Goal: Understand site structure: Understand site structure

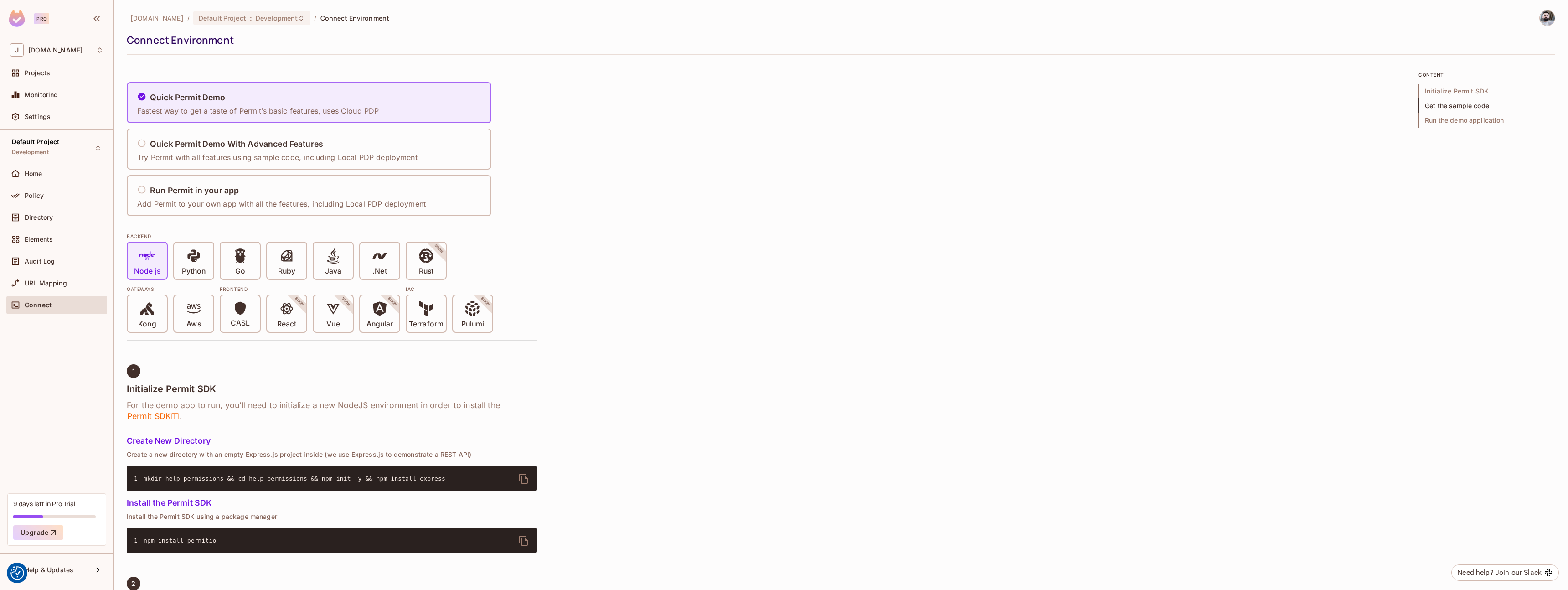
scroll to position [318, 0]
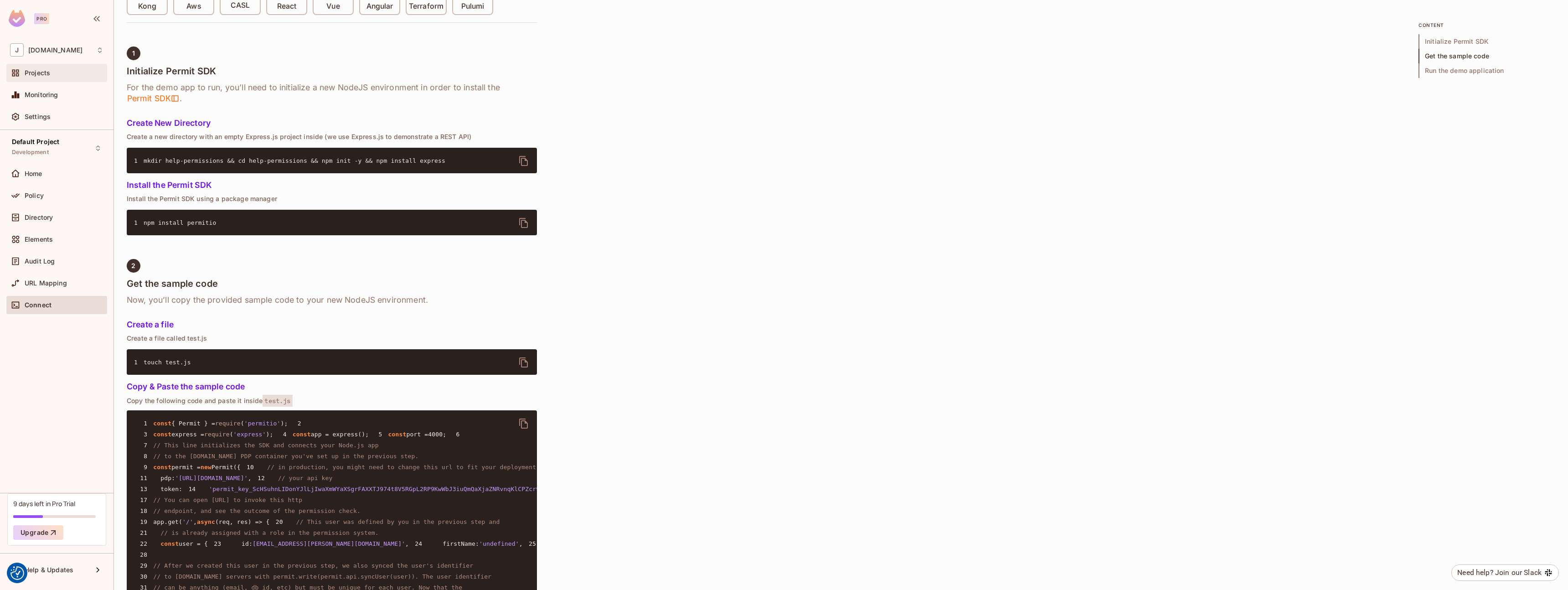
click at [54, 75] on div "Projects" at bounding box center [64, 73] width 79 height 7
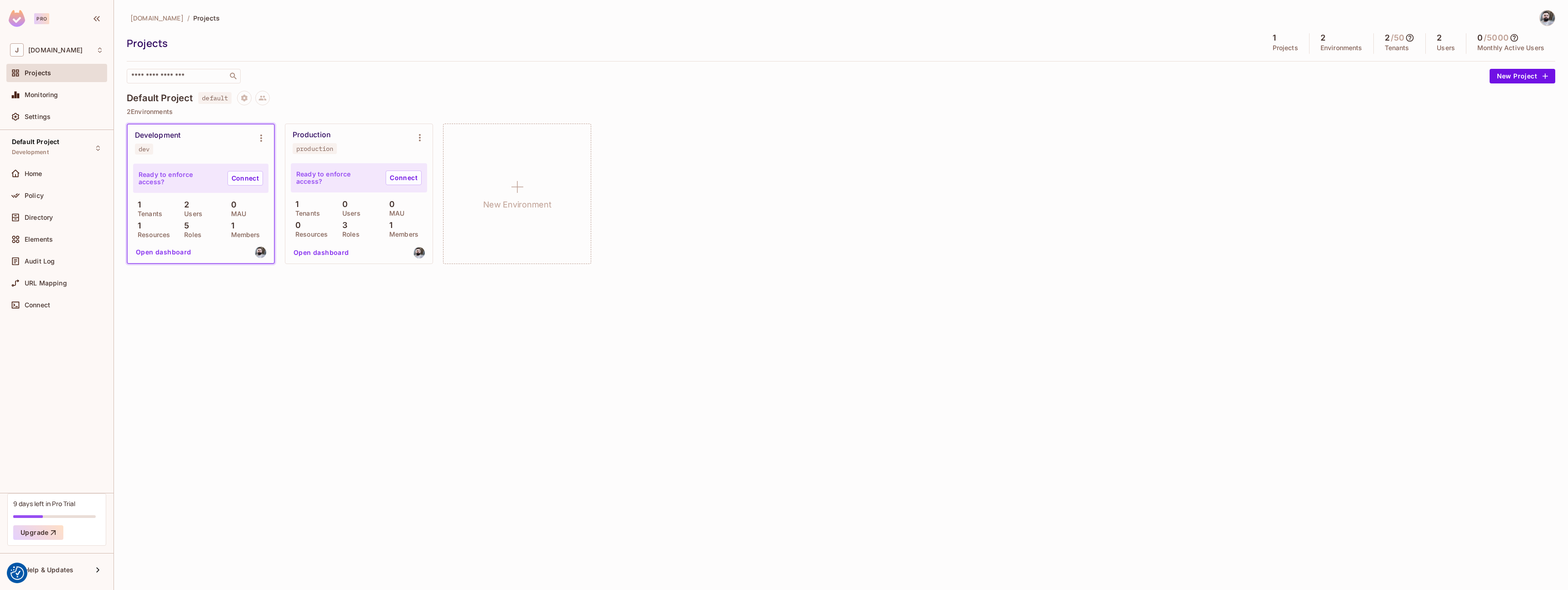
click at [172, 176] on p "Ready to enforce access?" at bounding box center [180, 178] width 82 height 15
click at [172, 177] on p "Ready to enforce access?" at bounding box center [180, 178] width 82 height 15
drag, startPoint x: 279, startPoint y: 331, endPoint x: 271, endPoint y: 320, distance: 13.6
click at [277, 328] on div "[DOMAIN_NAME] / Projects Projects 1 Projects 2 Environments 2 / 50 Tenants 2 Us…" at bounding box center [841, 295] width 1454 height 590
click at [158, 250] on button "Open dashboard" at bounding box center [163, 252] width 63 height 15
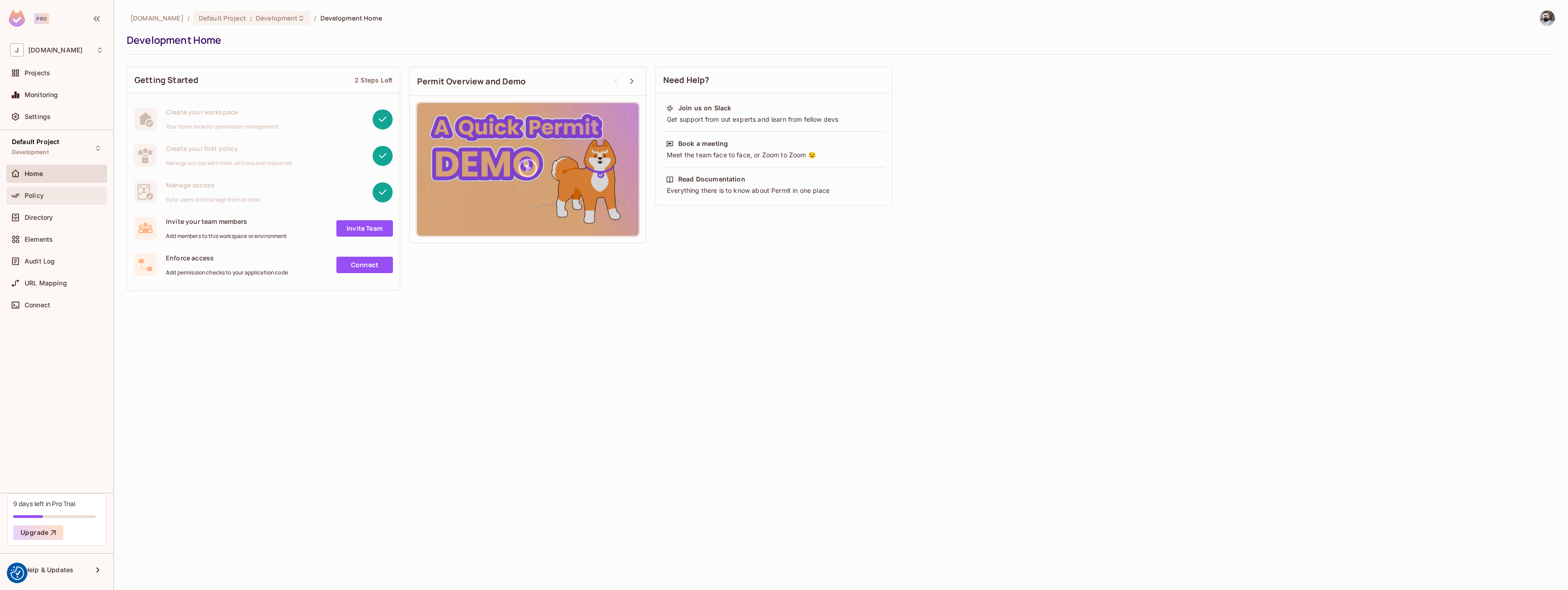
click at [48, 195] on div "Policy" at bounding box center [64, 195] width 79 height 7
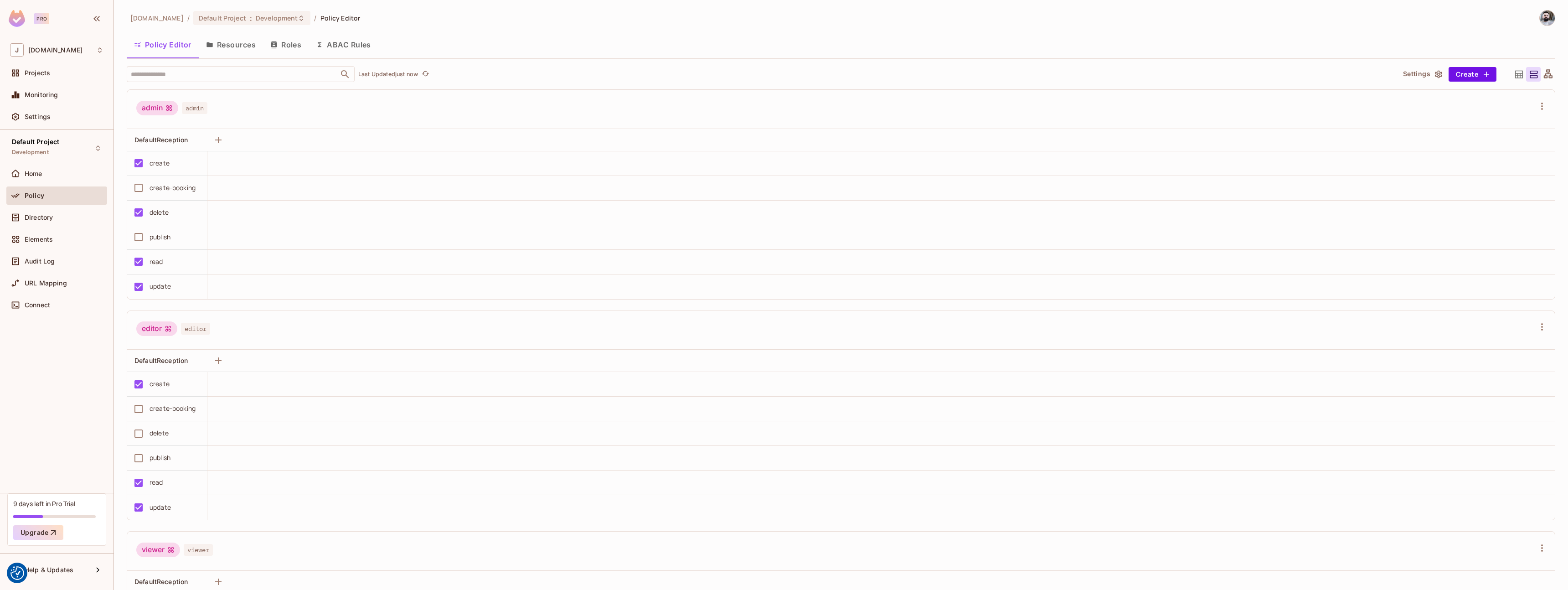
click at [238, 52] on button "Resources" at bounding box center [231, 44] width 65 height 23
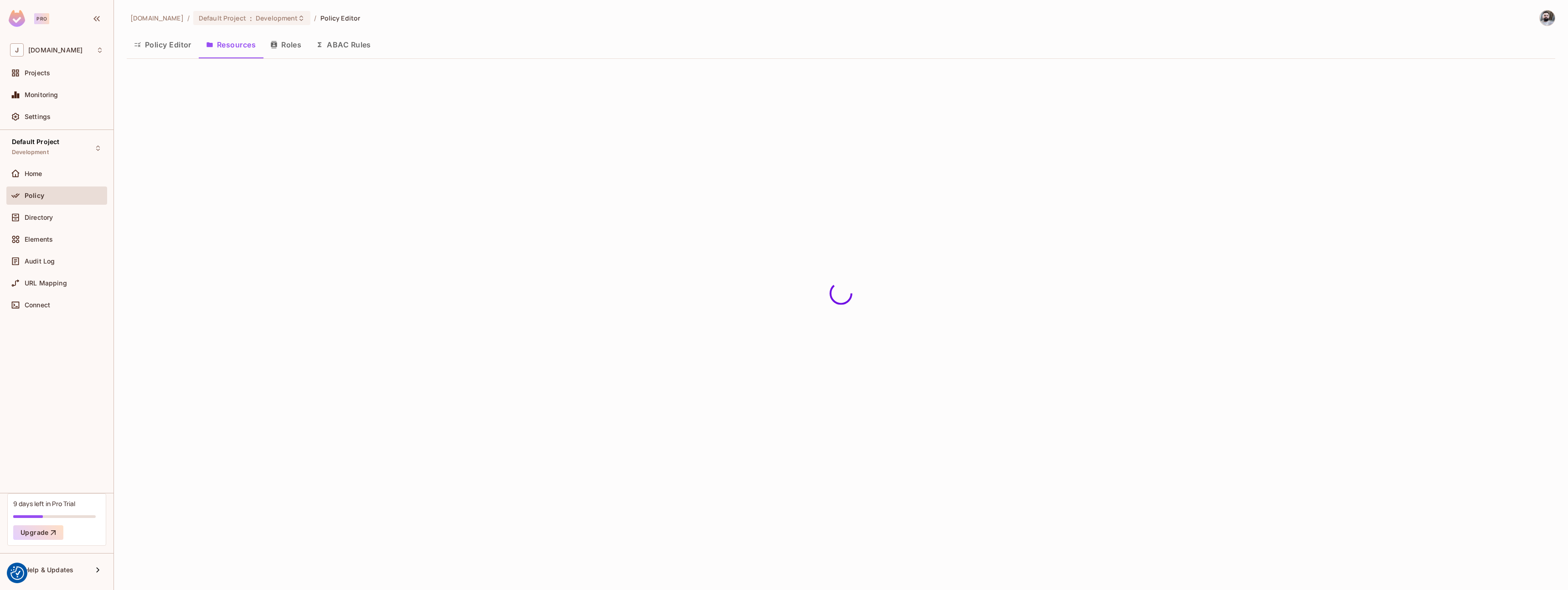
click at [295, 46] on button "Roles" at bounding box center [285, 44] width 46 height 23
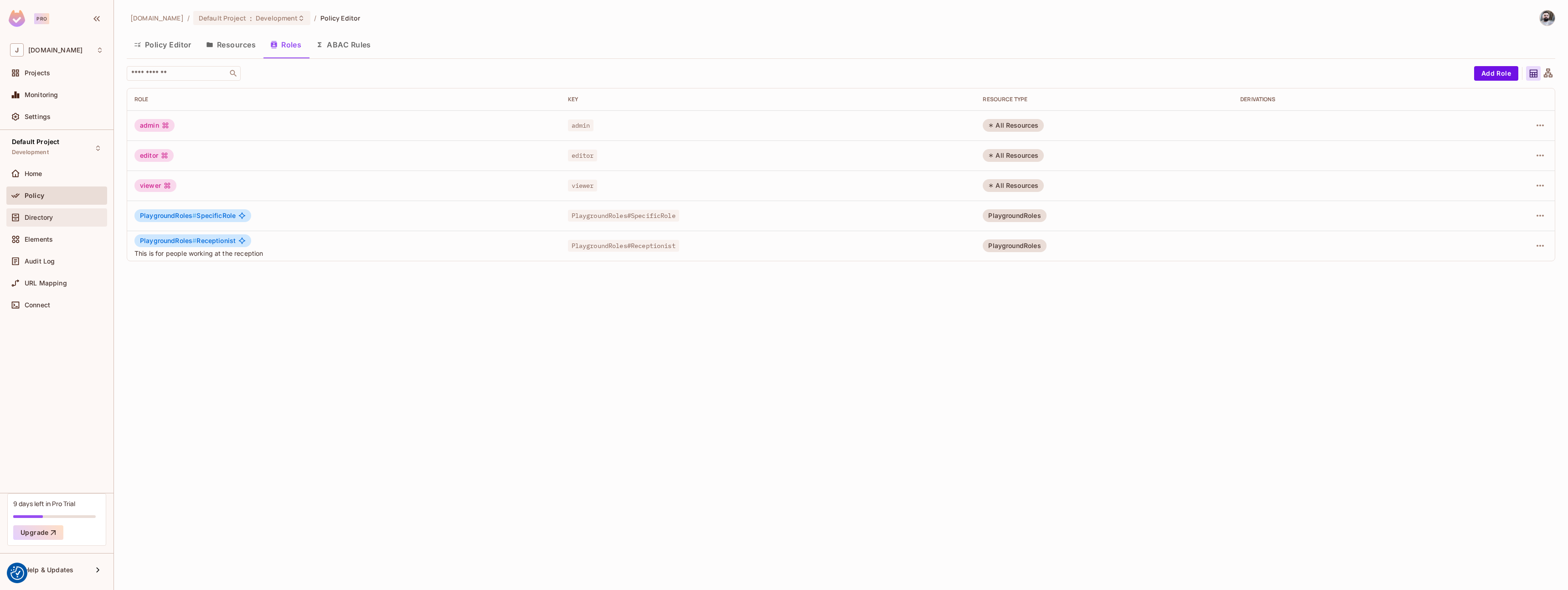
click at [47, 217] on span "Directory" at bounding box center [38, 217] width 28 height 7
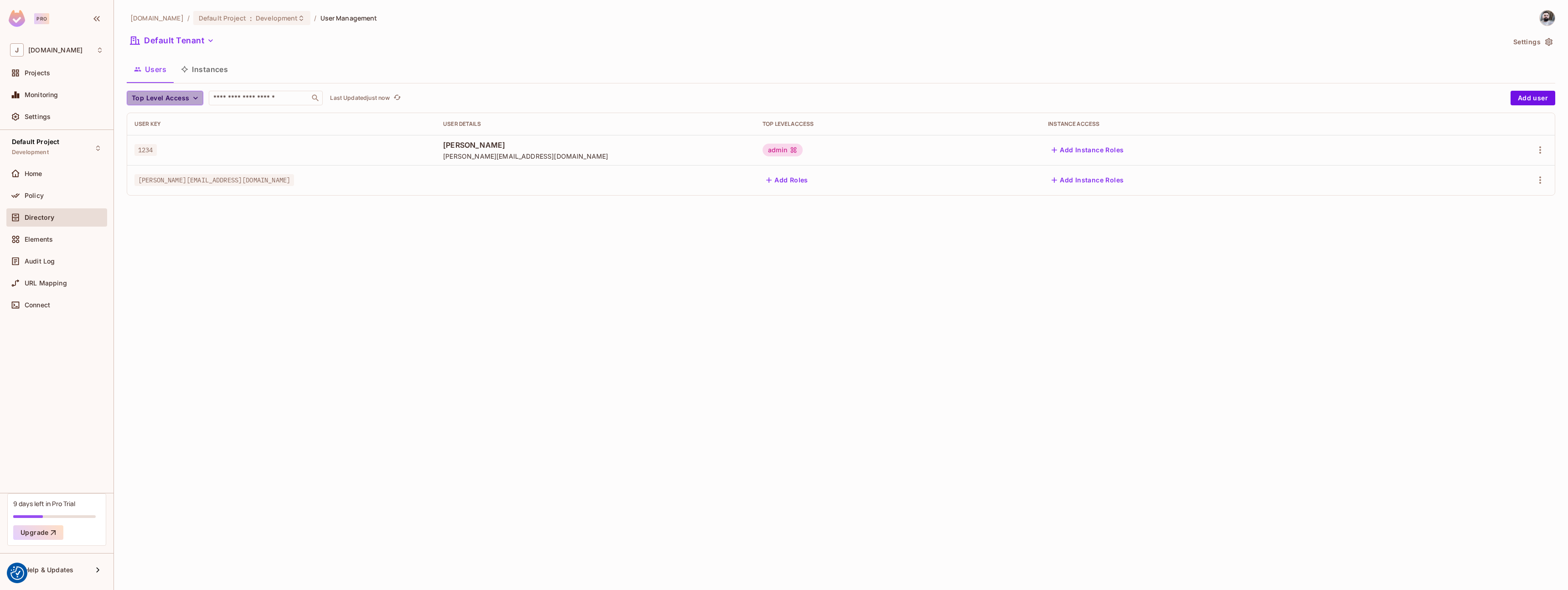
click at [197, 102] on icon "button" at bounding box center [195, 98] width 9 height 9
click at [324, 288] on div at bounding box center [784, 295] width 1568 height 590
click at [194, 103] on button "Top Level Access" at bounding box center [165, 98] width 77 height 15
click at [150, 143] on li "editor" at bounding box center [149, 138] width 46 height 19
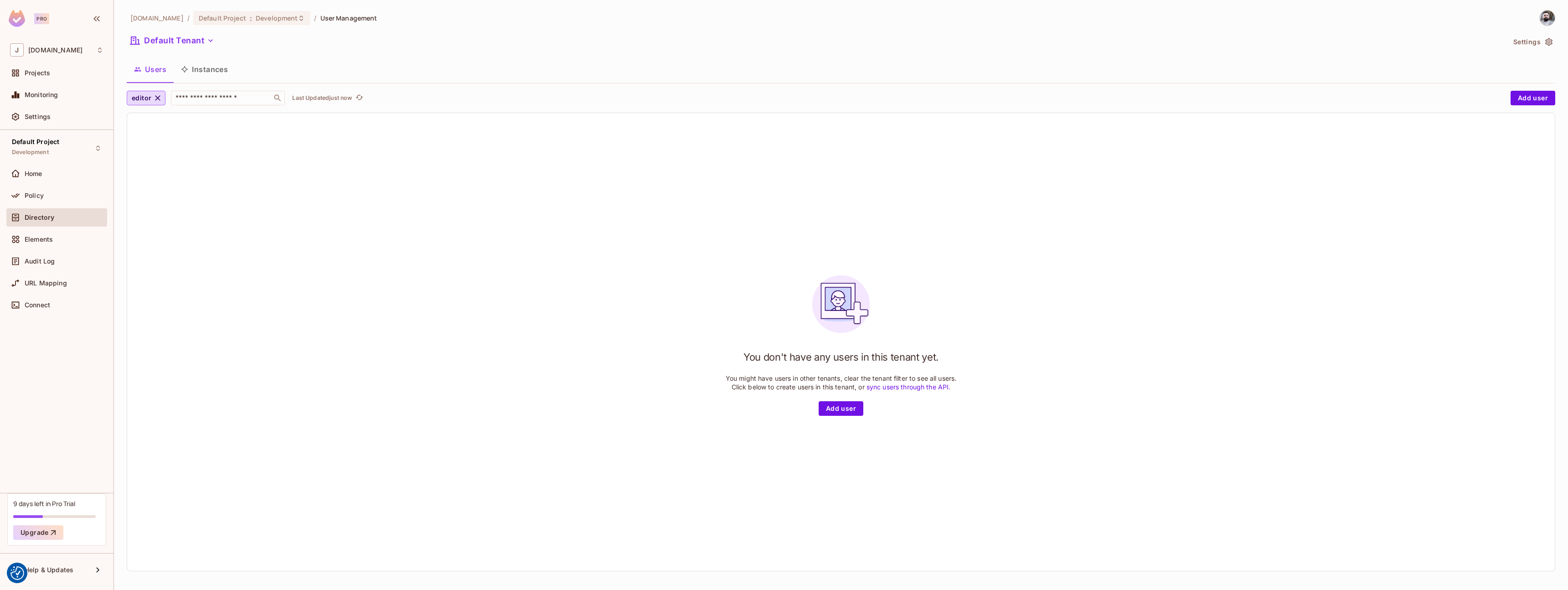
click at [156, 55] on div "[DOMAIN_NAME] / Default Project : Development / User Management Default Tenant …" at bounding box center [841, 294] width 1429 height 569
click at [154, 62] on button "Users" at bounding box center [150, 69] width 47 height 23
